Goal: Task Accomplishment & Management: Manage account settings

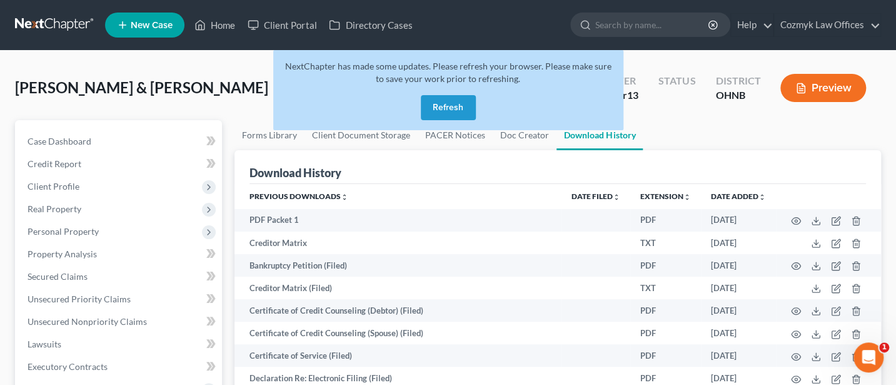
click at [463, 103] on button "Refresh" at bounding box center [448, 107] width 55 height 25
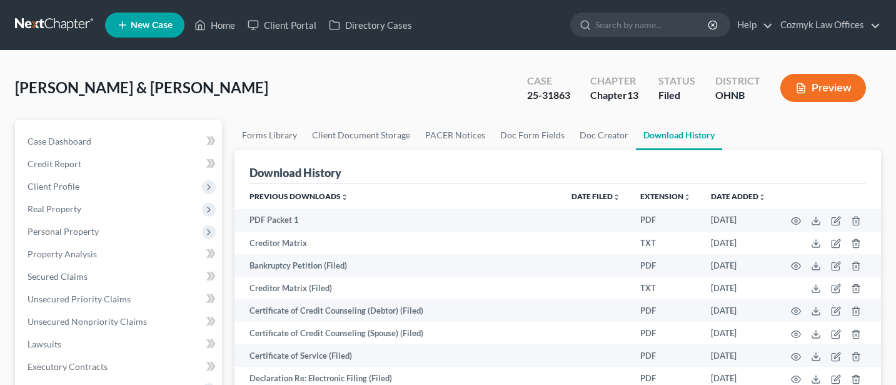
click at [842, 27] on link "Cozmyk Law Offices" at bounding box center [827, 25] width 106 height 23
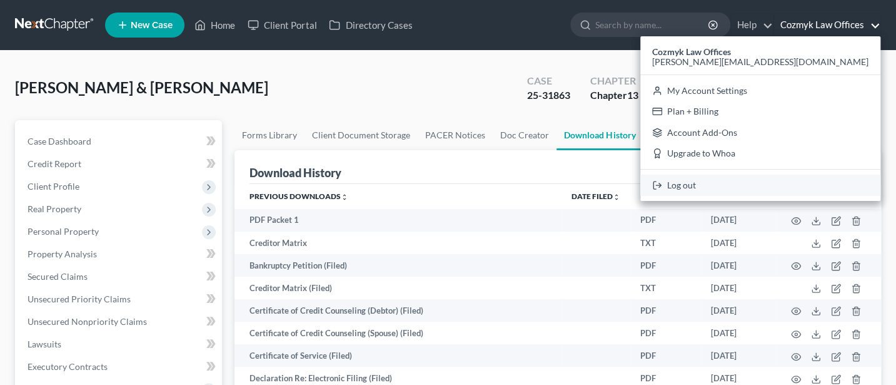
click at [810, 186] on link "Log out" at bounding box center [760, 184] width 240 height 21
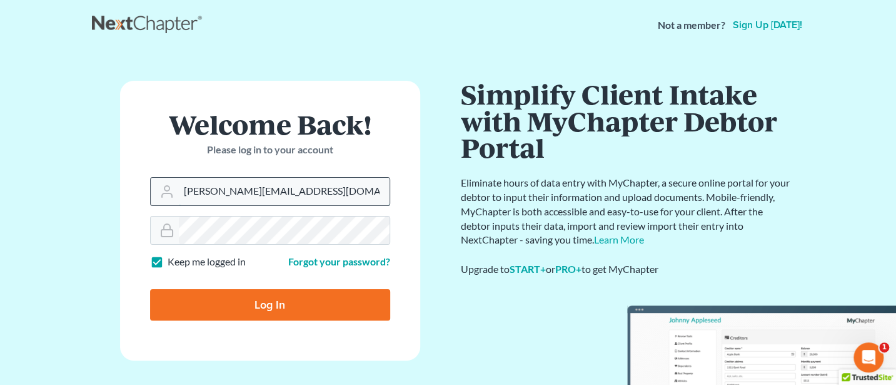
click at [290, 194] on input "Jann@cozmyklaw.com" at bounding box center [284, 192] width 211 height 28
type input "Jann@jwashingtonlaw.com"
click at [286, 303] on input "Log In" at bounding box center [270, 304] width 240 height 31
type input "Thinking..."
